Goal: Find specific page/section: Find specific page/section

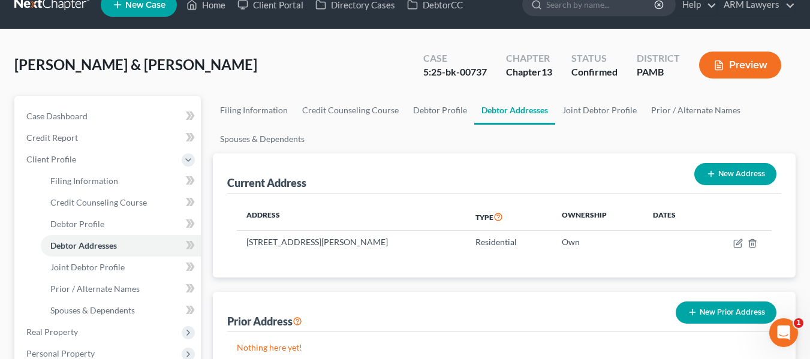
click at [34, 5] on link at bounding box center [52, 5] width 77 height 22
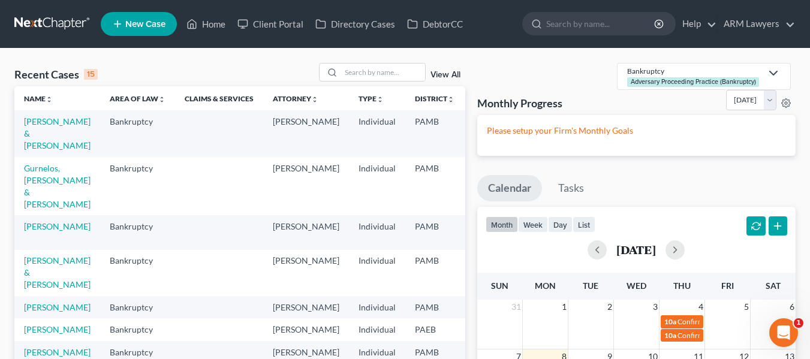
click at [447, 77] on link "View All" at bounding box center [445, 75] width 30 height 8
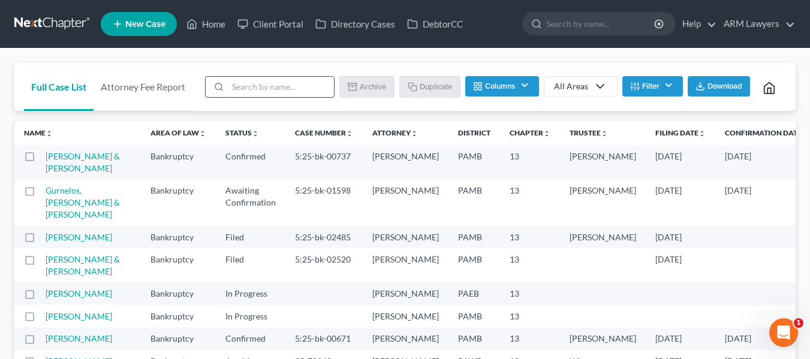
click at [285, 83] on input "search" at bounding box center [281, 87] width 106 height 20
type input "pu"
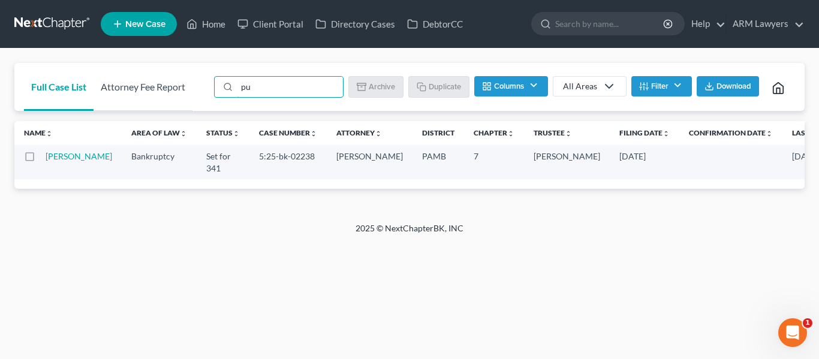
drag, startPoint x: 266, startPoint y: 85, endPoint x: 139, endPoint y: 85, distance: 126.5
click at [140, 85] on div "Full Case List Attorney Fee Report pu Batch Download Archive Un-archive Duplica…" at bounding box center [409, 87] width 790 height 49
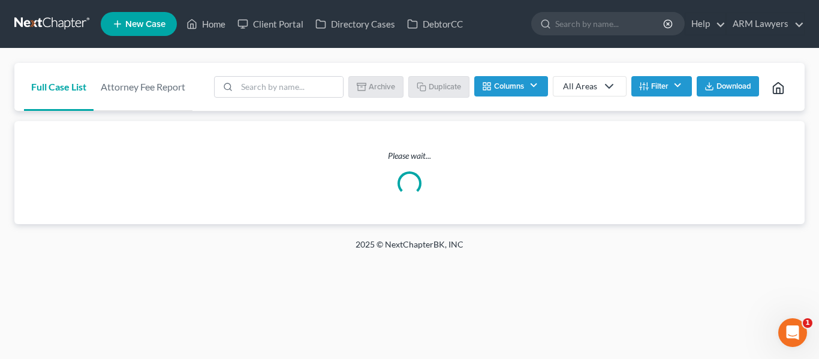
click at [42, 17] on link at bounding box center [52, 24] width 77 height 22
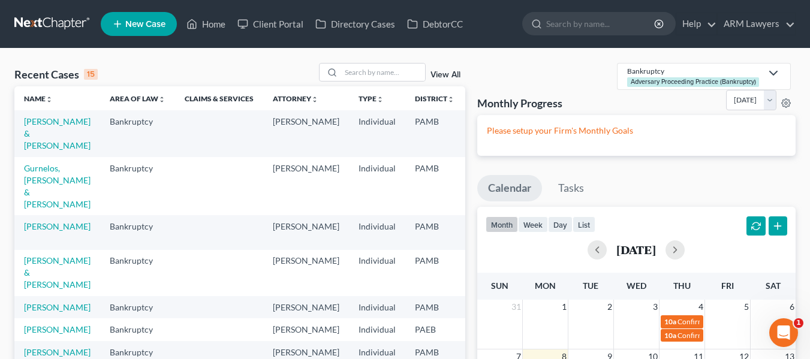
click at [445, 75] on link "View All" at bounding box center [445, 75] width 30 height 8
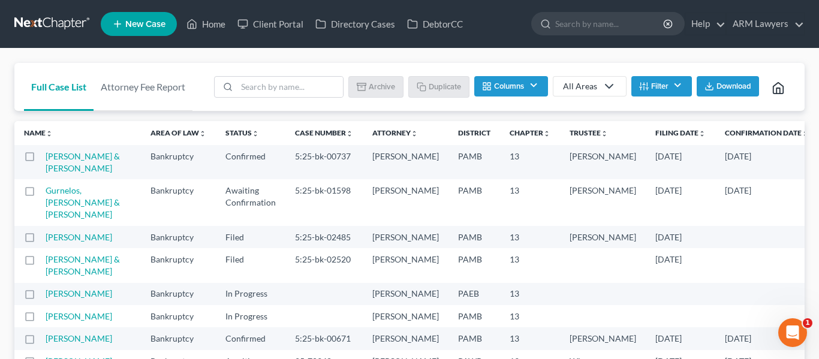
click at [659, 93] on button "Filter" at bounding box center [661, 86] width 61 height 20
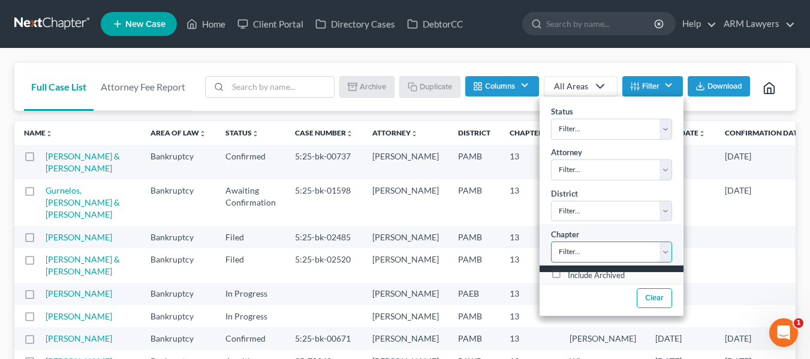
click at [606, 248] on select "Filter... 7 11 13" at bounding box center [611, 252] width 121 height 21
select select "2"
click at [551, 242] on select "Filter... 7 11 13" at bounding box center [611, 252] width 121 height 21
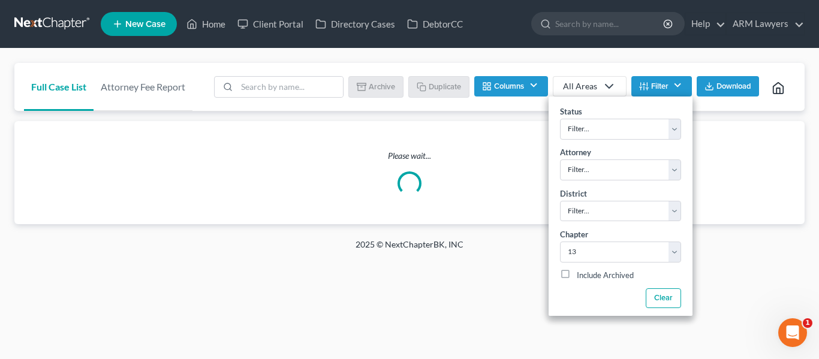
click at [510, 58] on div "Full Case List Attorney Fee Report Batch Download Archive Un-archive Duplicate …" at bounding box center [409, 144] width 819 height 190
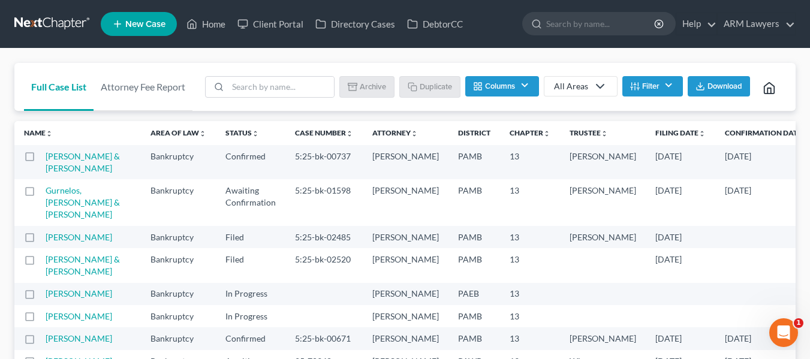
click at [521, 86] on button "Columns" at bounding box center [501, 86] width 73 height 20
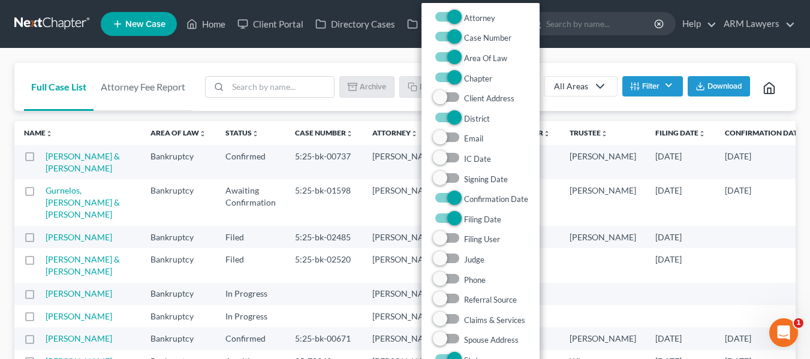
click at [615, 87] on link "All Areas" at bounding box center [581, 86] width 74 height 20
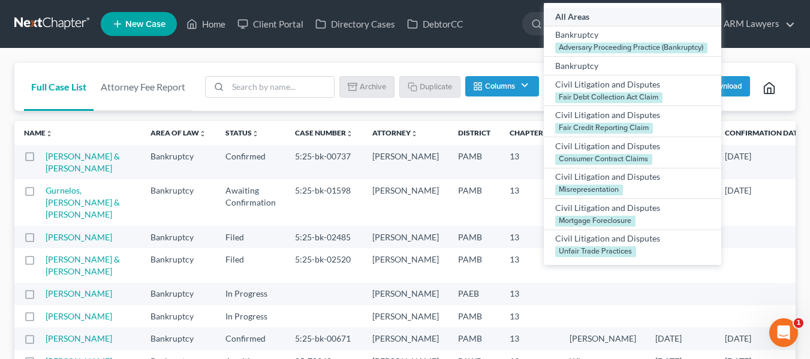
drag, startPoint x: 508, startPoint y: 167, endPoint x: 510, endPoint y: 178, distance: 11.5
click at [560, 177] on td "[PERSON_NAME]" at bounding box center [603, 162] width 86 height 34
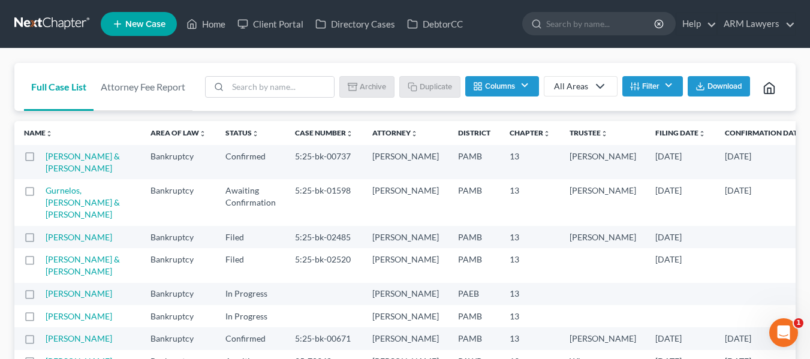
click at [633, 84] on icon "button" at bounding box center [635, 87] width 10 height 10
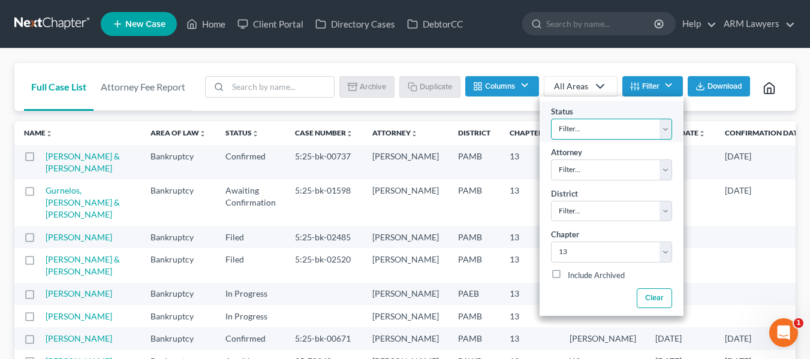
click at [594, 132] on select "Filter... Answer Due Awaiting Confirmation Awaiting Discharge Confirmed Could N…" at bounding box center [611, 129] width 121 height 21
click at [551, 119] on select "Filter... Answer Due Awaiting Confirmation Awaiting Discharge Confirmed Could N…" at bounding box center [611, 129] width 121 height 21
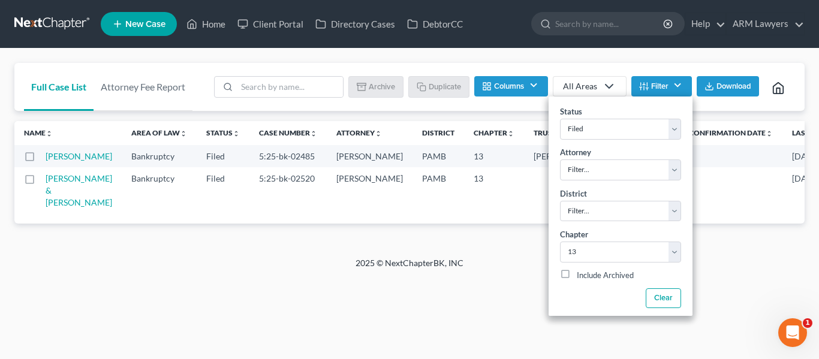
click at [371, 58] on div "Full Case List Attorney Fee Report Batch Download Archive Un-archive Duplicate …" at bounding box center [409, 153] width 819 height 209
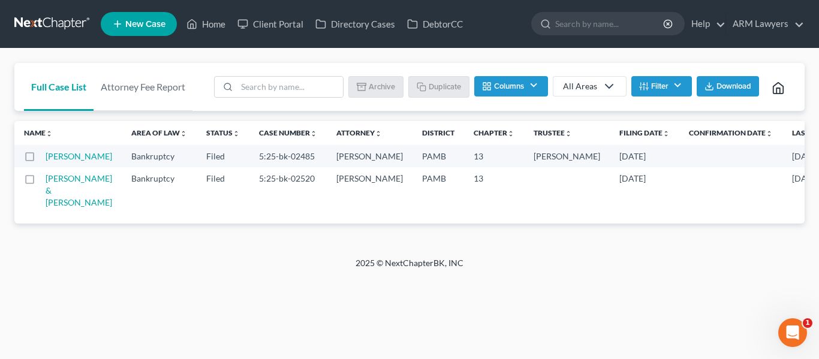
click at [661, 90] on button "Filter" at bounding box center [661, 86] width 61 height 20
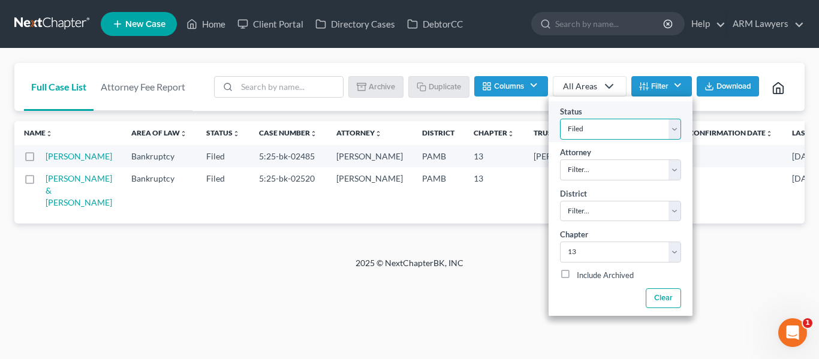
click at [608, 132] on select "Filter... Answer Due Awaiting Confirmation Awaiting Discharge Confirmed Could N…" at bounding box center [620, 129] width 121 height 21
select select "18"
click at [560, 119] on select "Filter... Answer Due Awaiting Confirmation Awaiting Discharge Confirmed Could N…" at bounding box center [620, 129] width 121 height 21
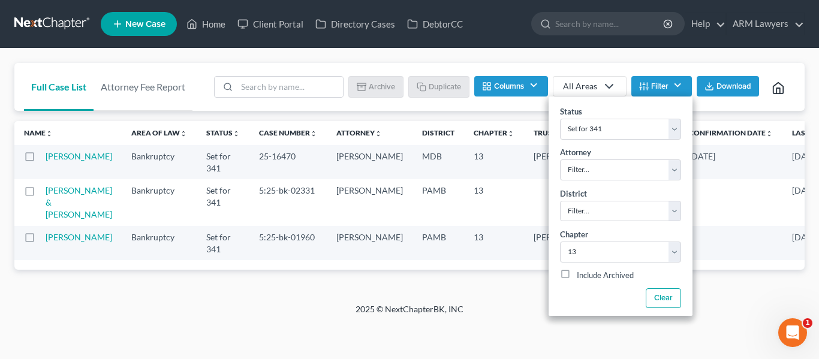
click at [512, 301] on div "Full Case List Attorney Fee Report Batch Download Archive Un-archive Duplicate …" at bounding box center [409, 176] width 819 height 255
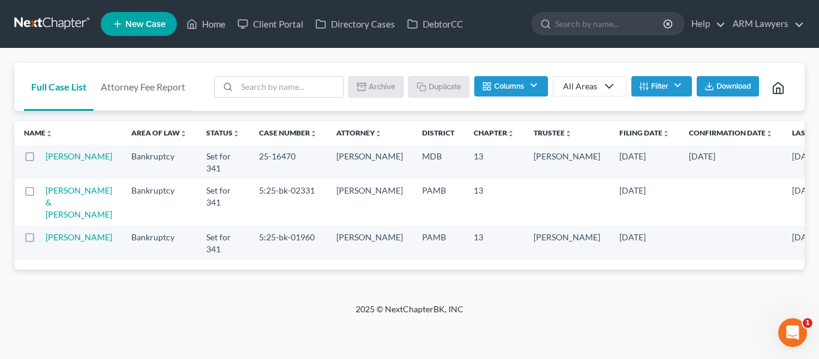
click at [49, 85] on link "Full Case List" at bounding box center [59, 87] width 70 height 48
click at [670, 86] on button "Filter" at bounding box center [661, 86] width 61 height 20
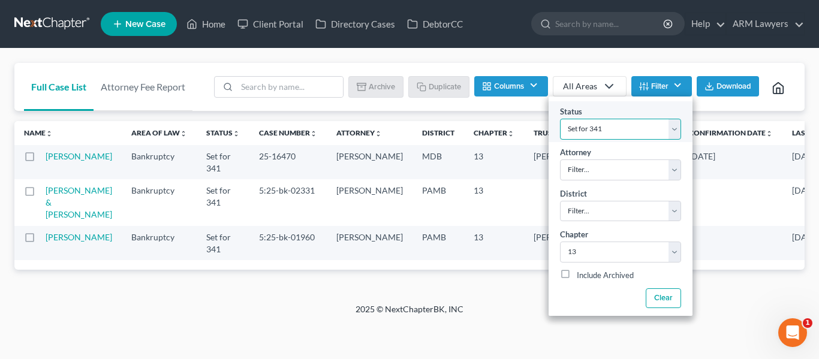
click at [646, 126] on select "Filter... Answer Due Awaiting Confirmation Awaiting Discharge Confirmed Could N…" at bounding box center [620, 129] width 121 height 21
select select
click at [560, 119] on select "Filter... Answer Due Awaiting Confirmation Awaiting Discharge Confirmed Could N…" at bounding box center [620, 129] width 121 height 21
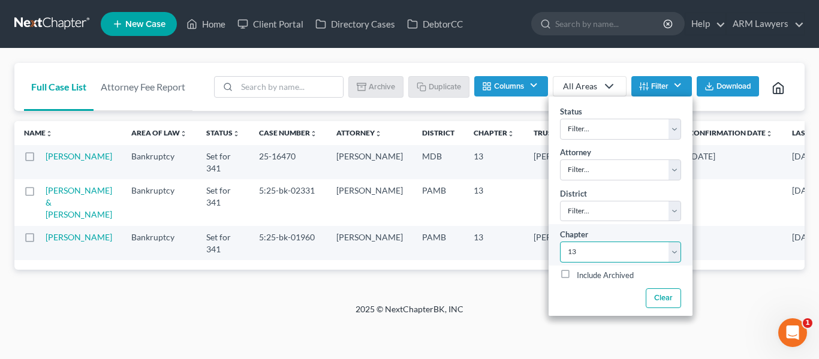
click at [610, 248] on select "Filter... 7 11 13" at bounding box center [620, 252] width 121 height 21
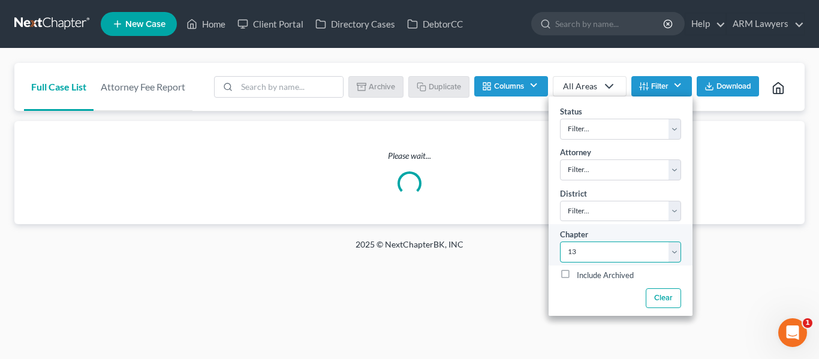
select select
click at [560, 242] on select "Filter... 7 11 13" at bounding box center [620, 252] width 121 height 21
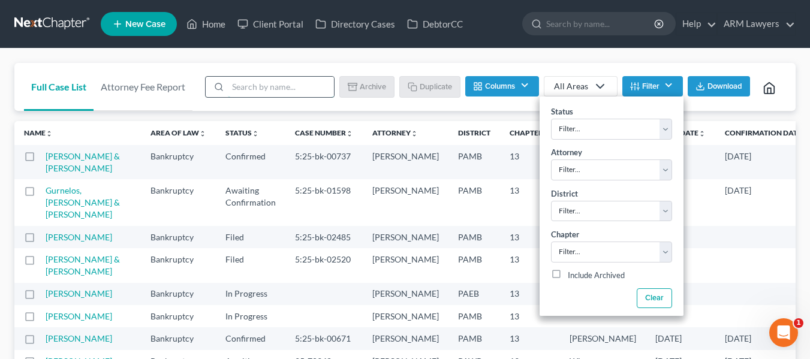
click at [280, 85] on input "search" at bounding box center [281, 87] width 106 height 20
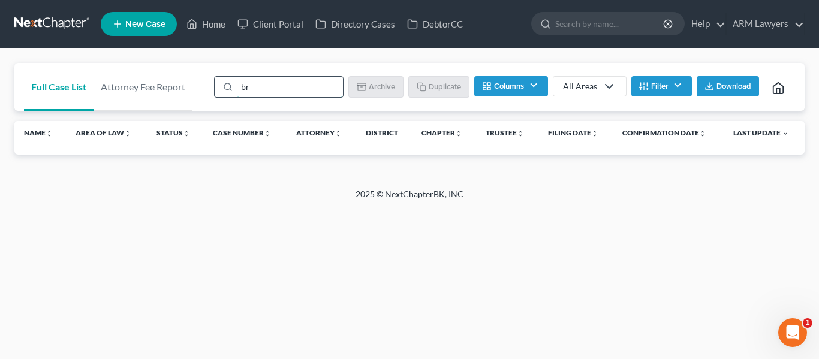
type input "b"
